Goal: Task Accomplishment & Management: Use online tool/utility

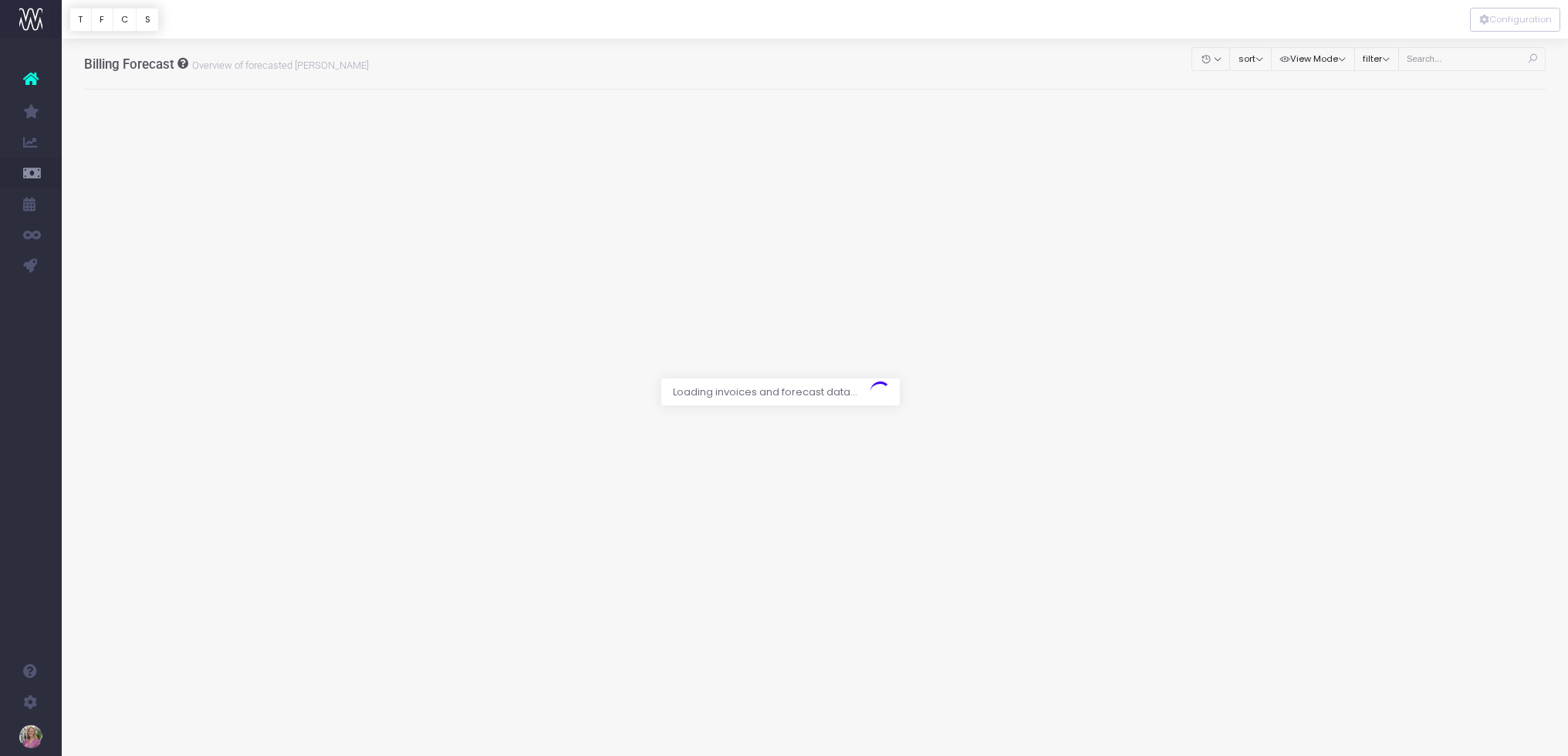
click at [94, 173] on span "Email Utilisation" at bounding box center [107, 172] width 45 height 27
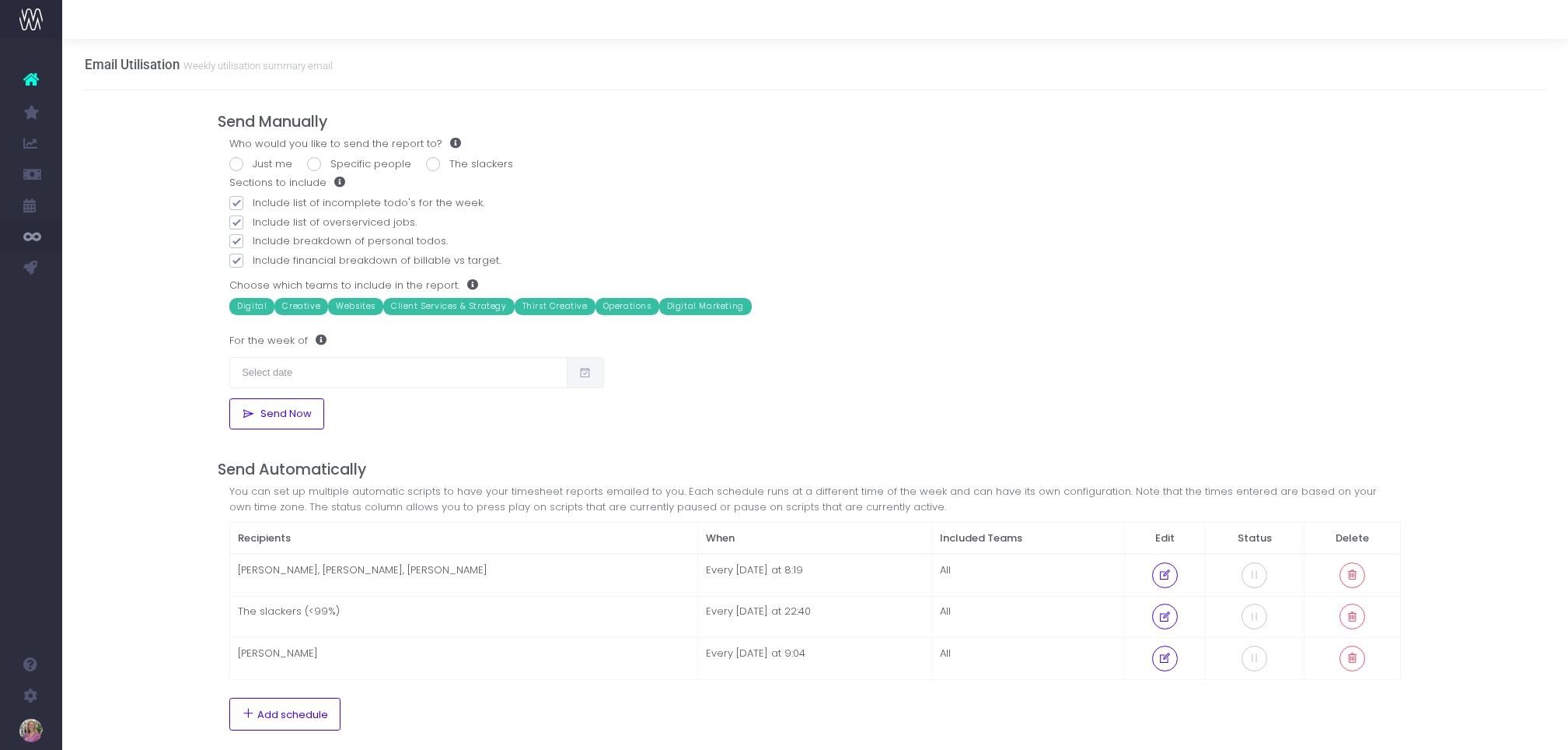
click at [235, 163] on span at bounding box center [236, 164] width 14 height 14
click at [253, 163] on input "Just me" at bounding box center [258, 161] width 10 height 10
radio input "true"
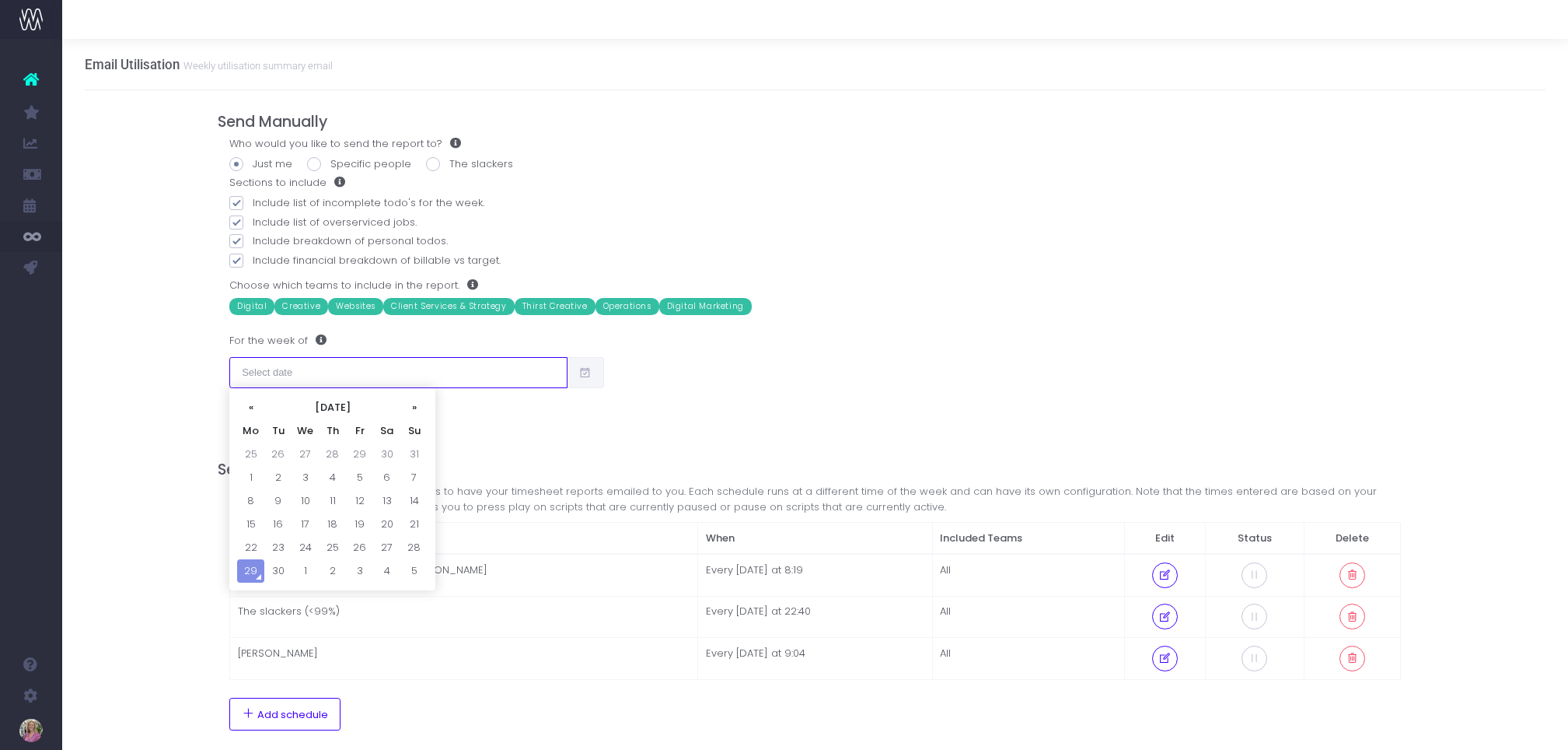
click at [268, 373] on input "text" at bounding box center [398, 372] width 338 height 31
click at [252, 545] on td "22" at bounding box center [250, 547] width 27 height 23
type input "22/09/2025"
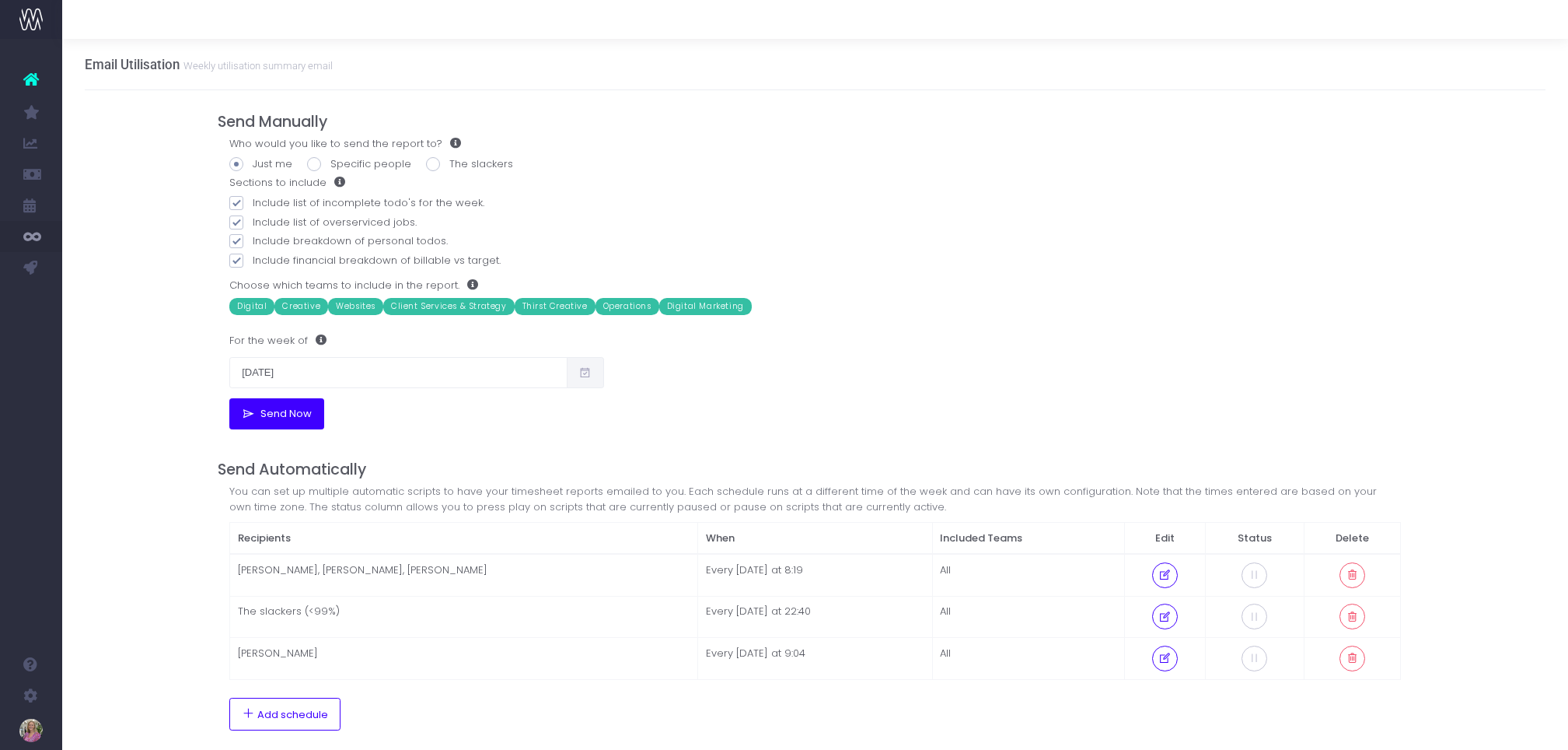
click at [285, 412] on span "Send Now" at bounding box center [284, 414] width 57 height 13
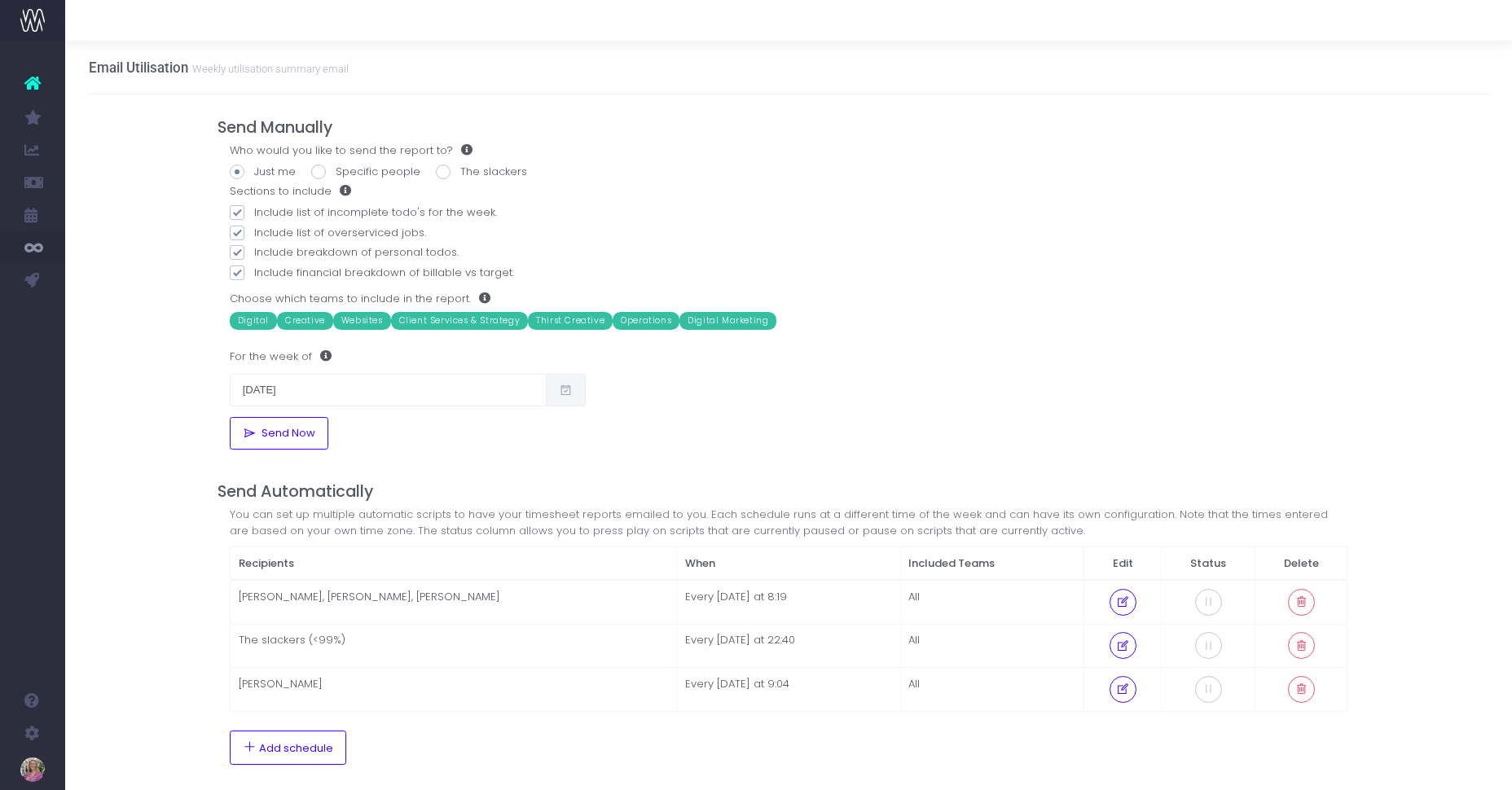
click at [108, 151] on span "New Forecast" at bounding box center [110, 149] width 41 height 28
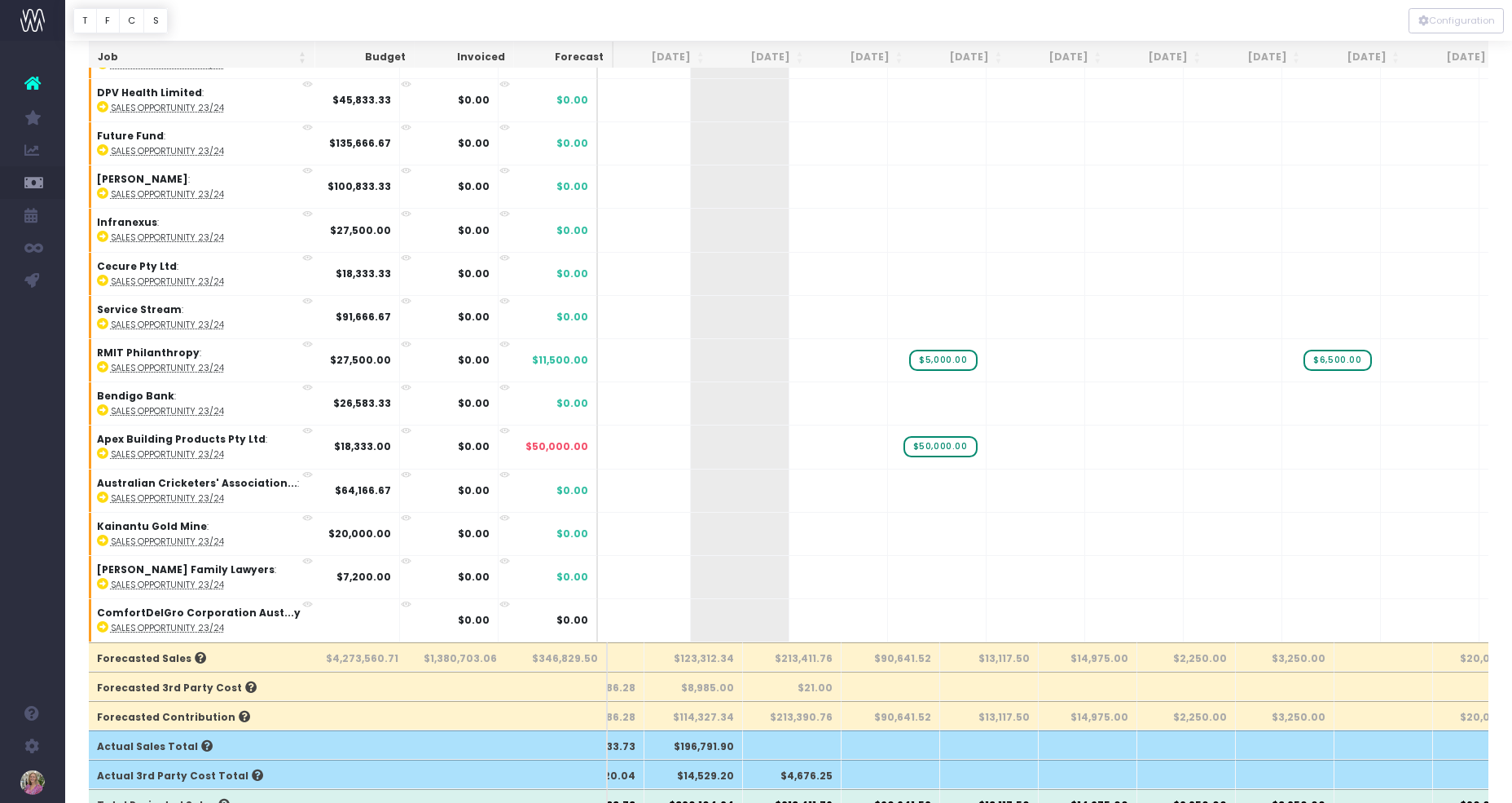
scroll to position [0, 177]
drag, startPoint x: 732, startPoint y: 659, endPoint x: 696, endPoint y: 663, distance: 36.2
click at [685, 662] on th "$123,312.34" at bounding box center [693, 655] width 99 height 29
copy th "123,312.34"
